Goal: Task Accomplishment & Management: Manage account settings

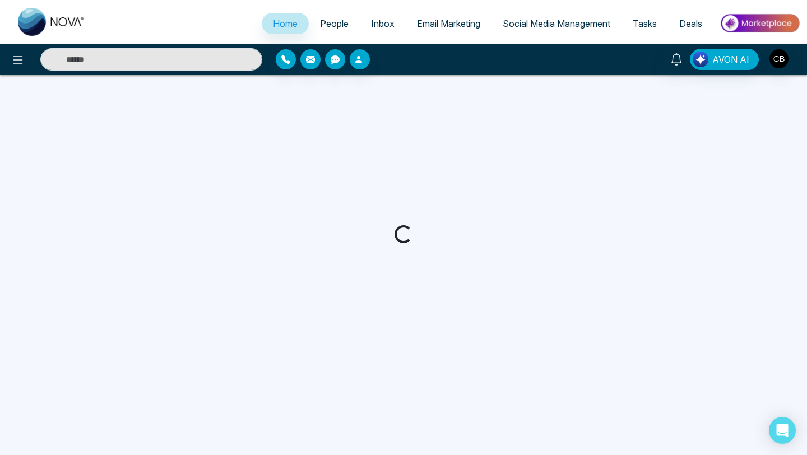
select select "*"
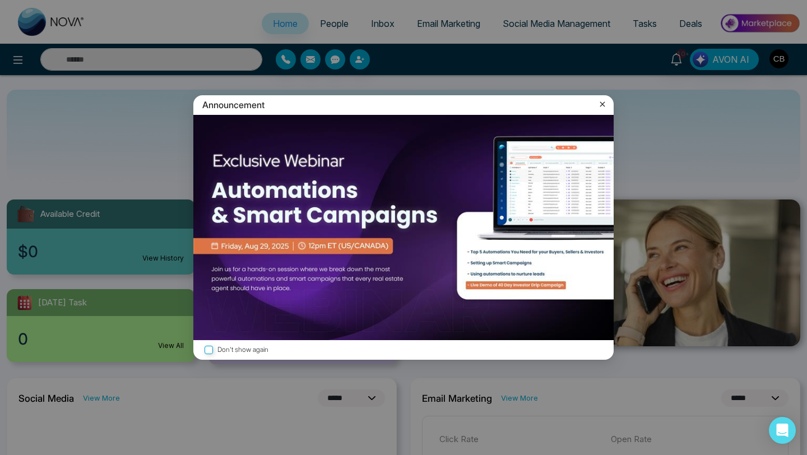
click at [603, 103] on icon at bounding box center [602, 104] width 5 height 5
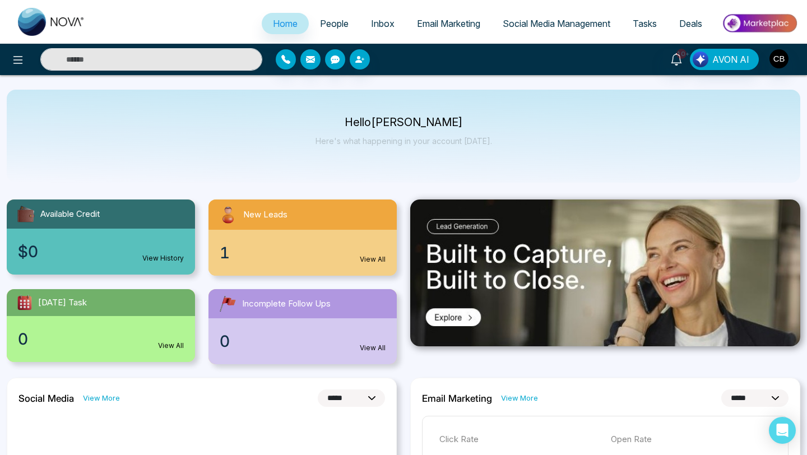
click at [367, 259] on link "View All" at bounding box center [373, 259] width 26 height 10
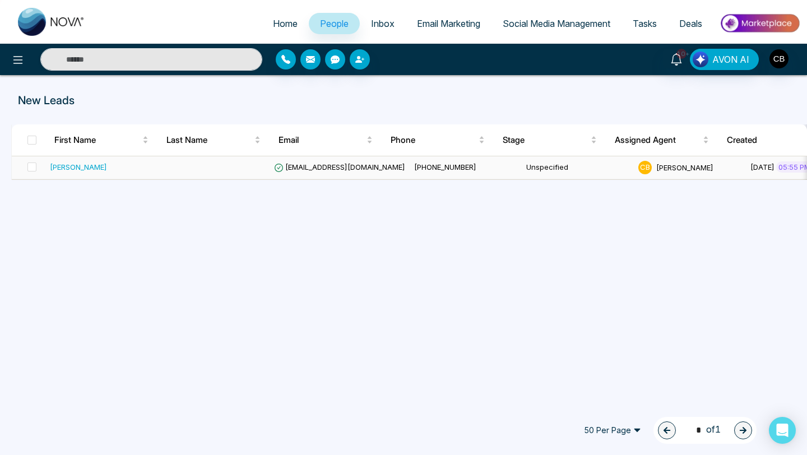
click at [78, 167] on div "[PERSON_NAME]" at bounding box center [78, 166] width 57 height 11
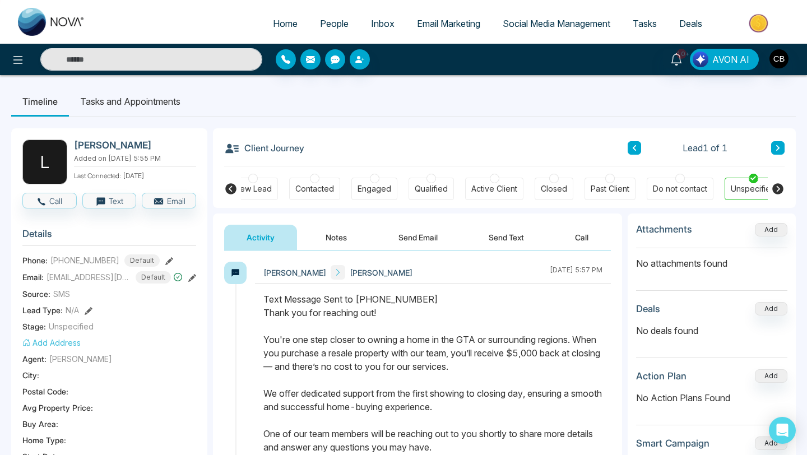
scroll to position [0, 301]
click at [292, 73] on div "10+ AVON AI" at bounding box center [403, 59] width 807 height 31
click at [336, 238] on button "Notes" at bounding box center [336, 237] width 66 height 25
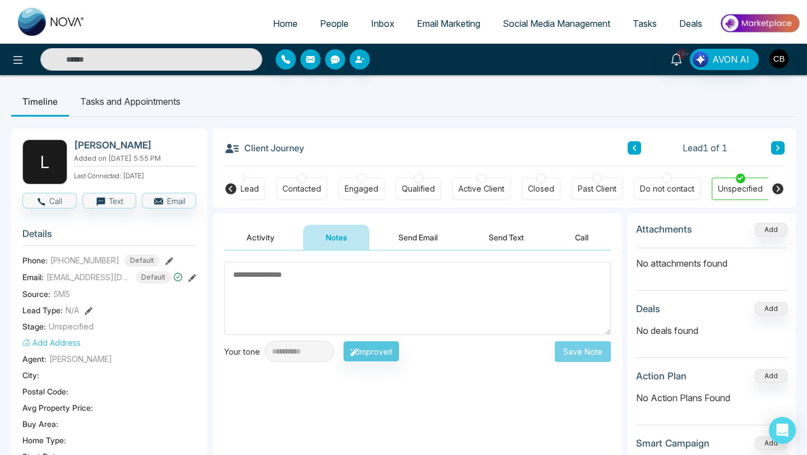
click at [256, 275] on textarea at bounding box center [417, 298] width 386 height 73
type textarea "*********"
click at [579, 354] on button "Save Note" at bounding box center [583, 351] width 56 height 21
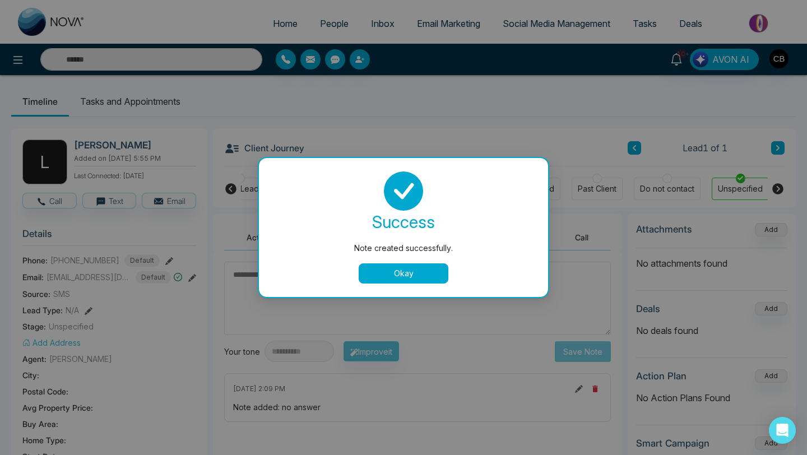
click at [402, 274] on button "Okay" at bounding box center [403, 273] width 90 height 20
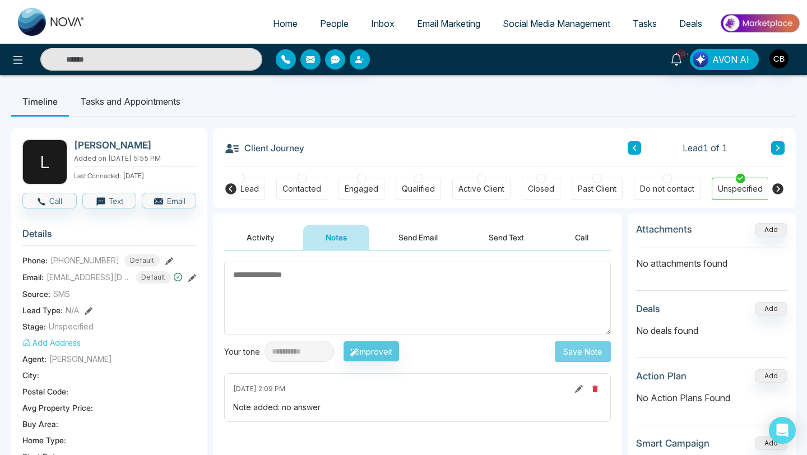
click at [324, 25] on span "People" at bounding box center [334, 23] width 29 height 11
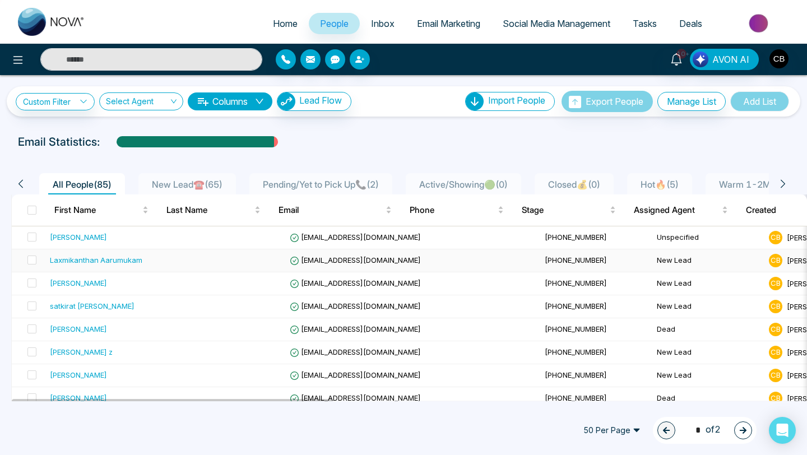
click at [110, 259] on div "Laxmikanthan Aarumukam" at bounding box center [96, 259] width 92 height 11
click at [89, 281] on div "[PERSON_NAME]" at bounding box center [78, 282] width 57 height 11
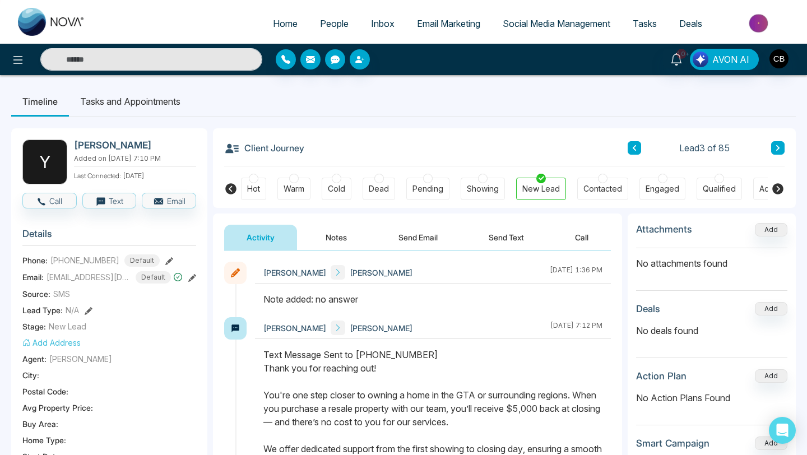
click at [276, 22] on span "Home" at bounding box center [285, 23] width 25 height 11
select select "*"
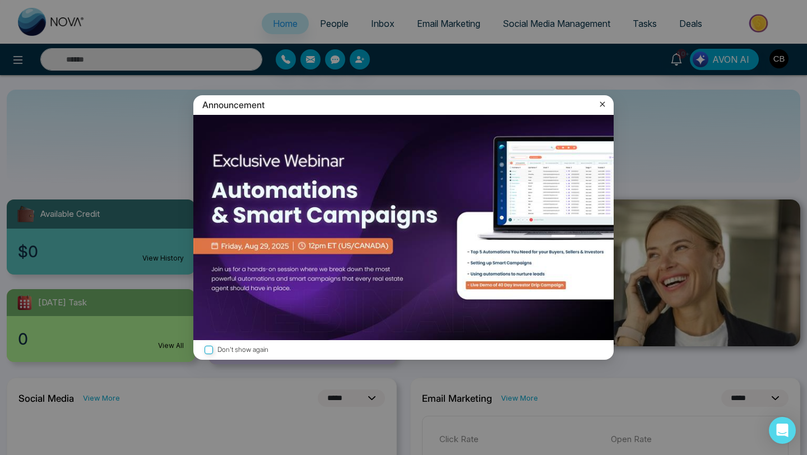
click at [605, 103] on icon at bounding box center [602, 104] width 11 height 11
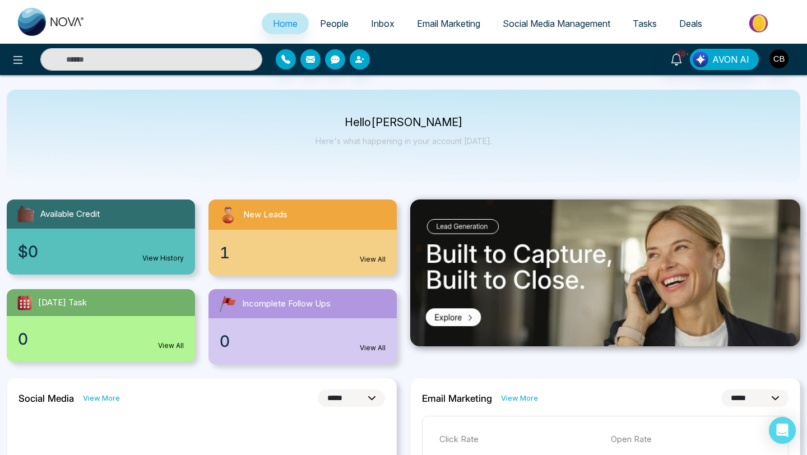
click at [321, 24] on span "People" at bounding box center [334, 23] width 29 height 11
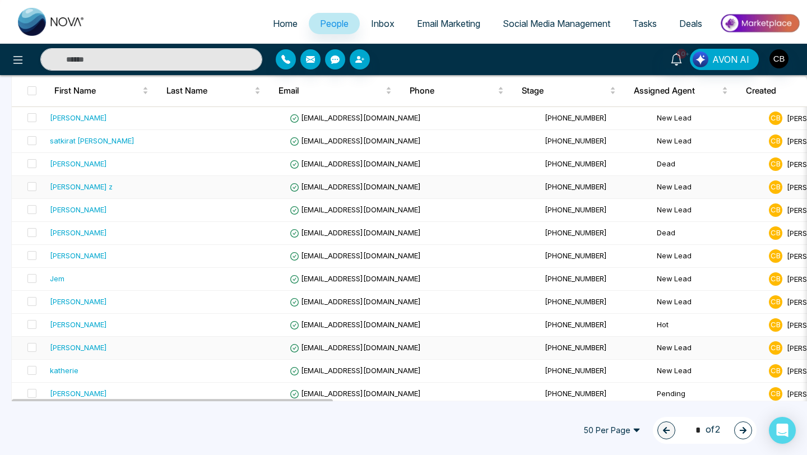
scroll to position [166, 0]
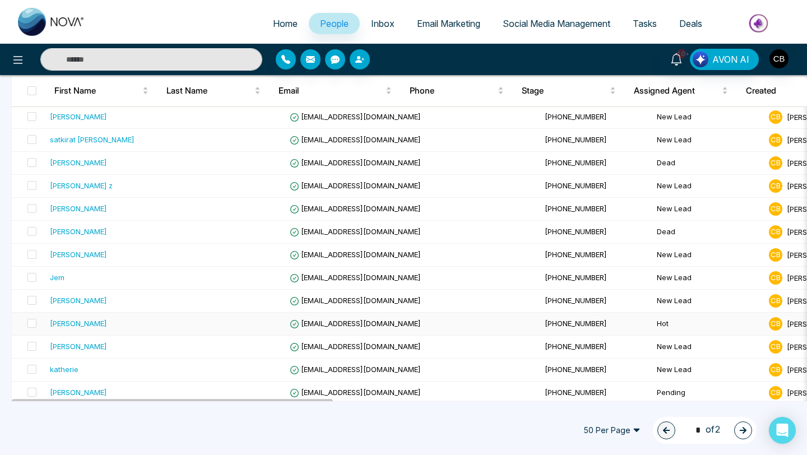
click at [94, 320] on div "[PERSON_NAME]" at bounding box center [78, 323] width 57 height 11
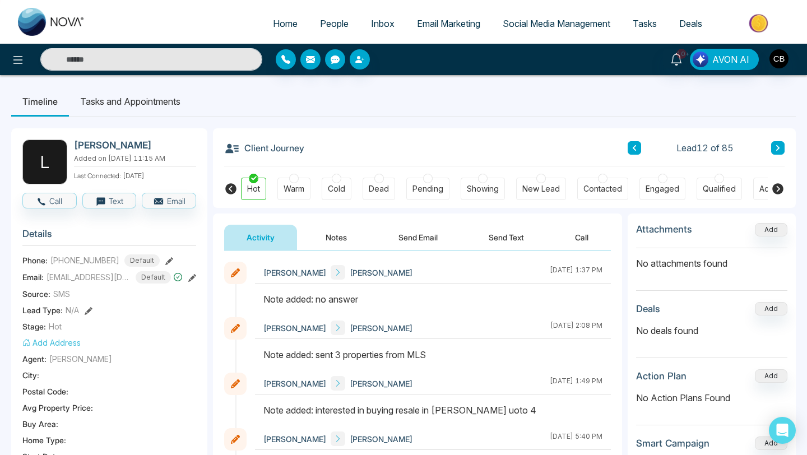
click at [165, 260] on icon at bounding box center [169, 261] width 8 height 8
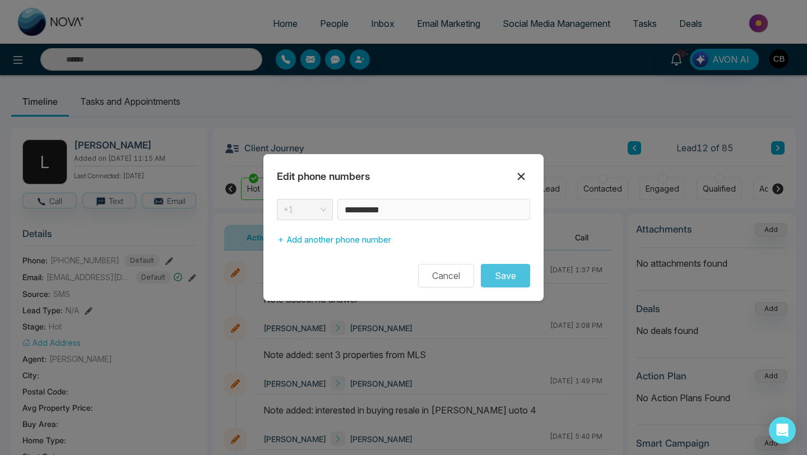
click at [522, 174] on icon at bounding box center [520, 176] width 13 height 13
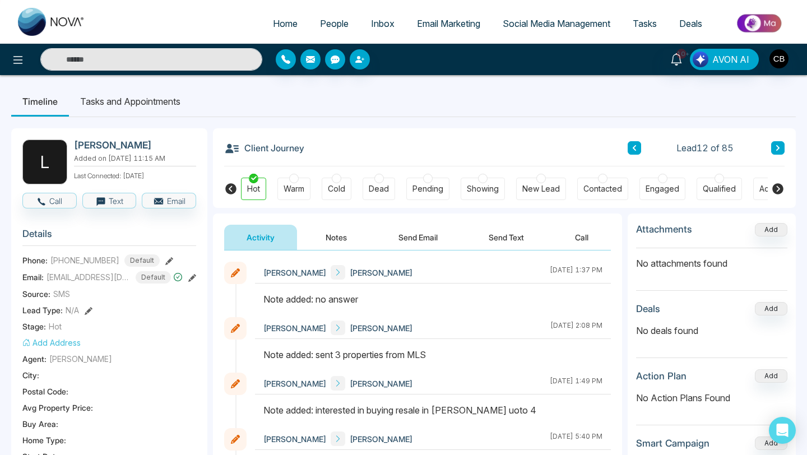
click at [333, 237] on button "Notes" at bounding box center [336, 237] width 66 height 25
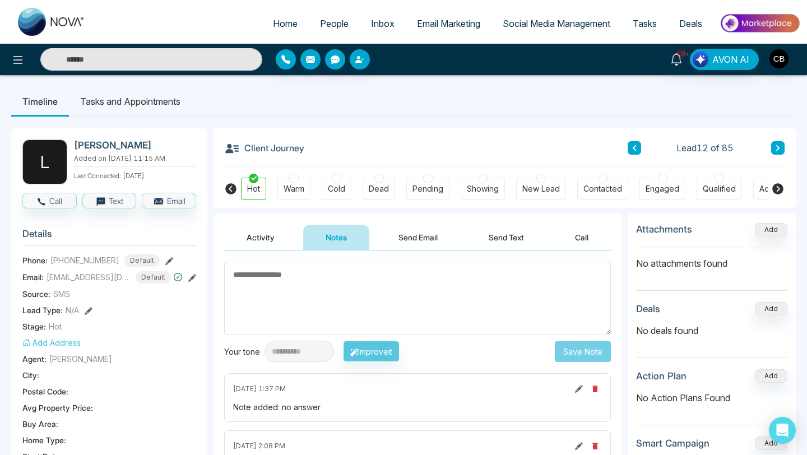
click at [244, 269] on textarea at bounding box center [417, 298] width 386 height 73
type textarea "*"
type textarea "*********"
click at [583, 348] on button "Save Note" at bounding box center [583, 351] width 56 height 21
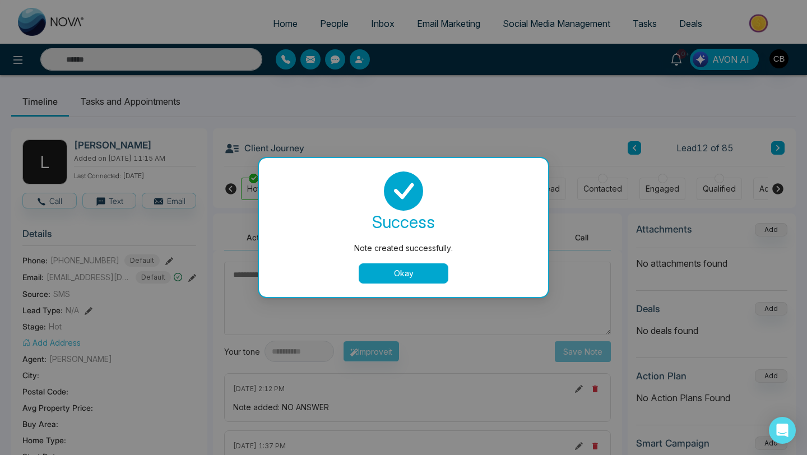
click at [402, 272] on button "Okay" at bounding box center [403, 273] width 90 height 20
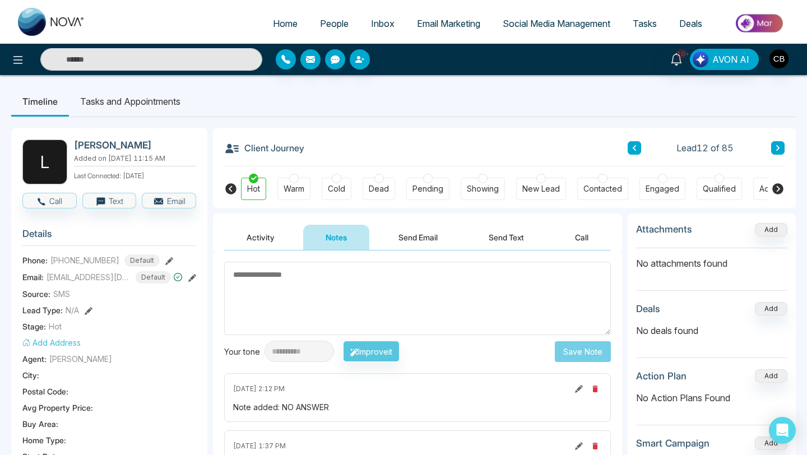
click at [326, 24] on span "People" at bounding box center [334, 23] width 29 height 11
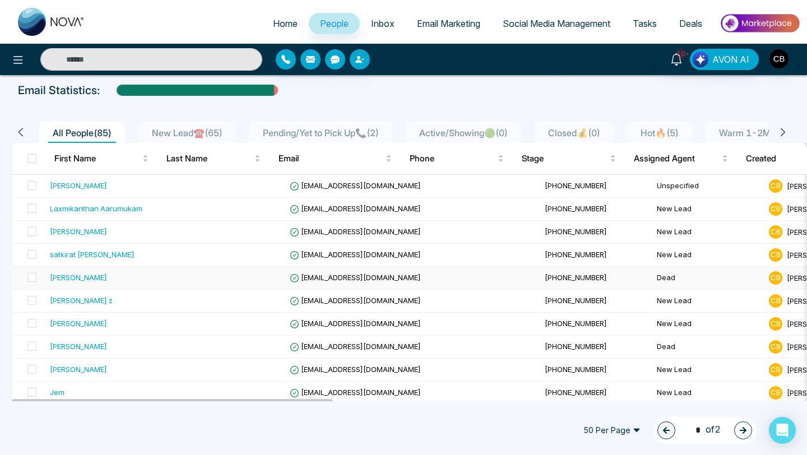
scroll to position [53, 0]
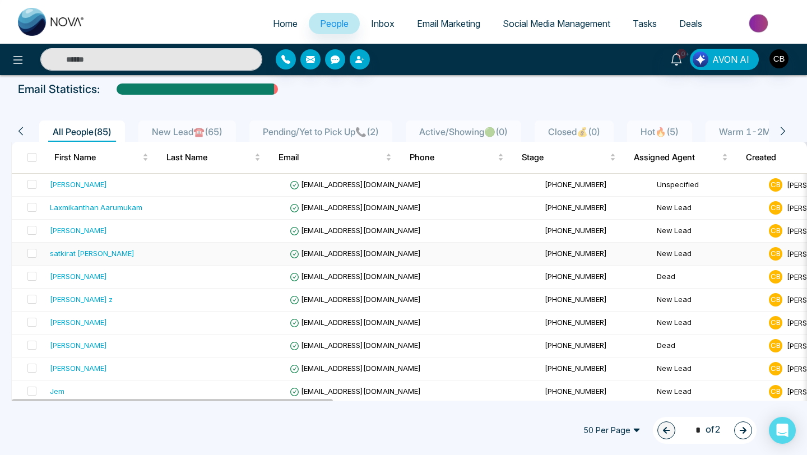
click at [77, 251] on div "satkirat [PERSON_NAME]" at bounding box center [92, 253] width 85 height 11
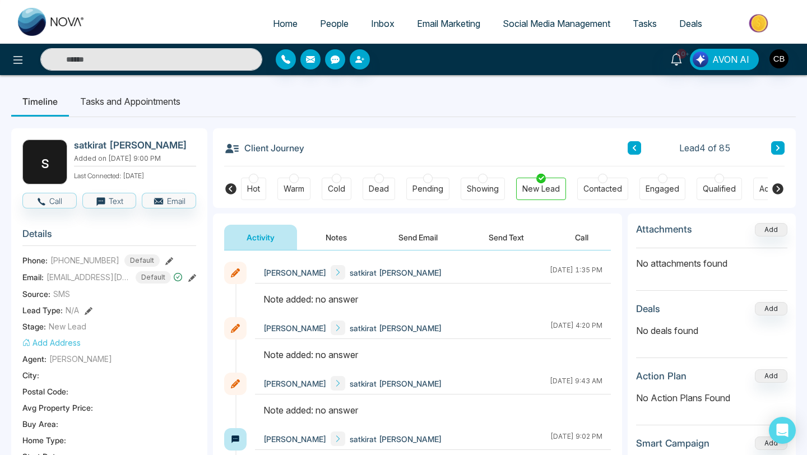
click at [165, 257] on icon at bounding box center [169, 261] width 8 height 8
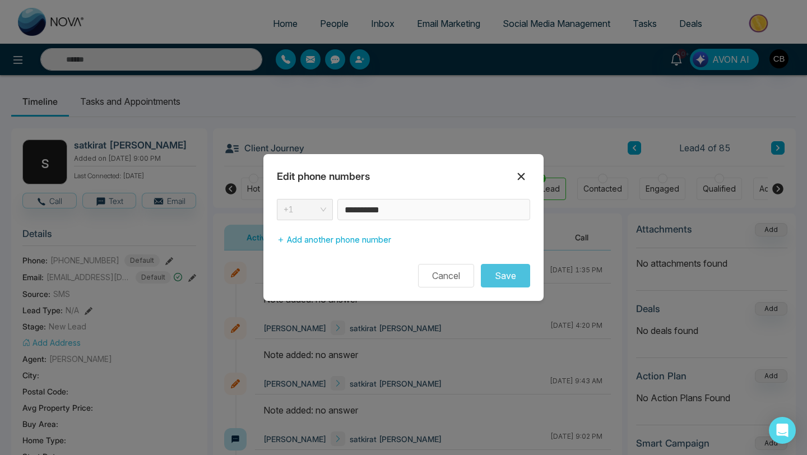
click at [521, 175] on icon at bounding box center [521, 176] width 7 height 7
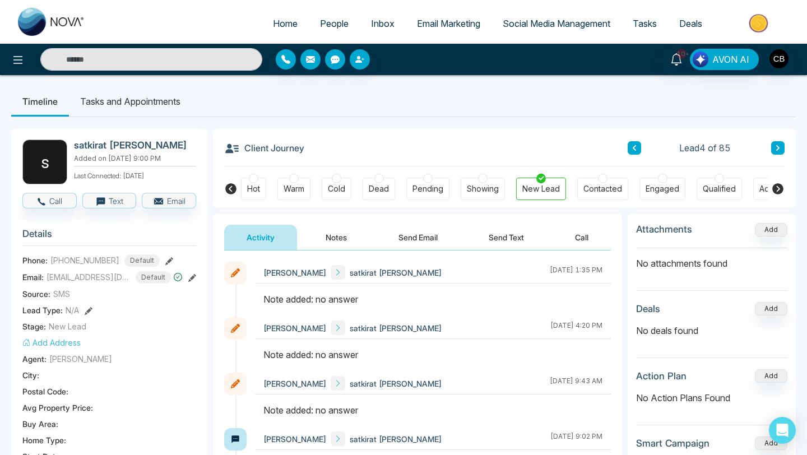
click at [336, 237] on button "Notes" at bounding box center [336, 237] width 66 height 25
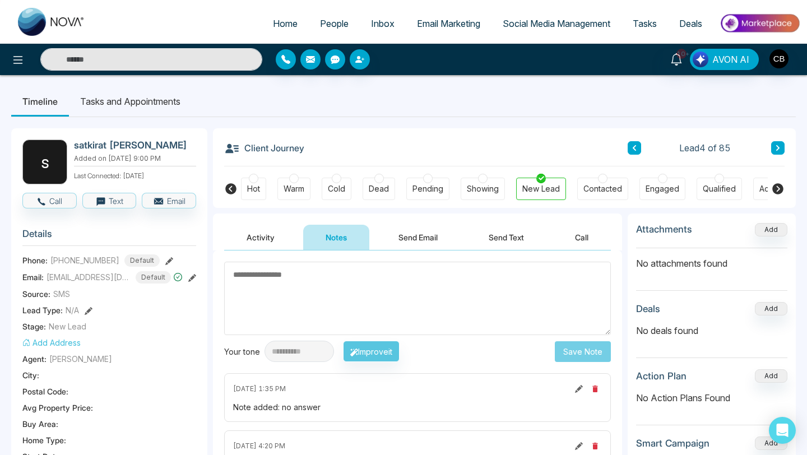
click at [249, 273] on textarea at bounding box center [417, 298] width 386 height 73
type textarea "*********"
click at [584, 349] on button "Save Note" at bounding box center [583, 351] width 56 height 21
click at [397, 272] on textarea at bounding box center [417, 298] width 386 height 73
